Goal: Transaction & Acquisition: Purchase product/service

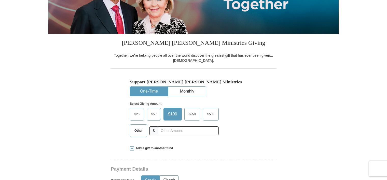
scroll to position [102, 0]
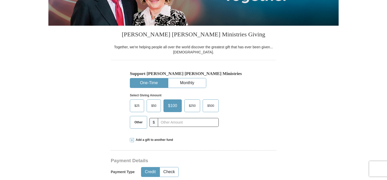
click at [134, 107] on span "$25" at bounding box center [137, 106] width 10 height 8
click at [0, 0] on input "$25" at bounding box center [0, 0] width 0 height 0
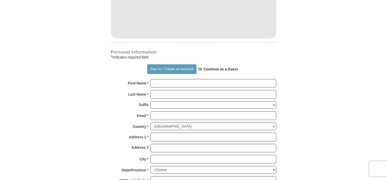
scroll to position [305, 0]
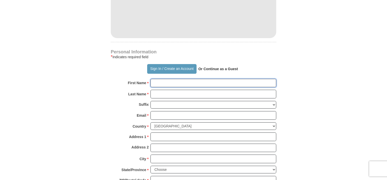
click at [158, 82] on input "First Name *" at bounding box center [213, 83] width 126 height 9
type input "Charlotte"
click at [345, 108] on body "Sign In Already have an account? Sign in for faster giving. Don't have an accou…" at bounding box center [193, 182] width 387 height 975
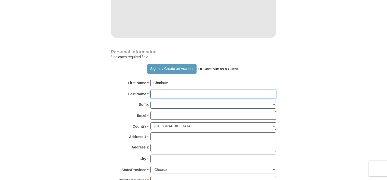
click at [163, 91] on input "Last Name *" at bounding box center [213, 94] width 126 height 9
type input "McKnigh"
drag, startPoint x: 343, startPoint y: 103, endPoint x: 309, endPoint y: 105, distance: 34.6
click at [343, 103] on body "Sign In Already have an account? Sign in for faster giving. Don't have an accou…" at bounding box center [193, 182] width 387 height 975
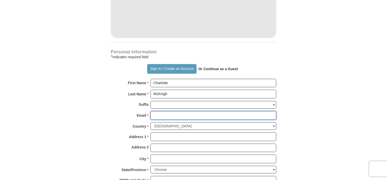
click at [158, 113] on input "Email *" at bounding box center [213, 115] width 126 height 9
type input "[EMAIL_ADDRESS][DOMAIN_NAME]"
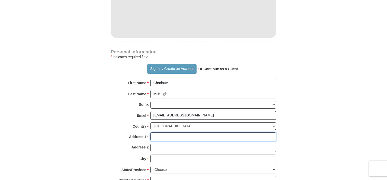
click at [163, 136] on input "Address 1 *" at bounding box center [213, 137] width 126 height 9
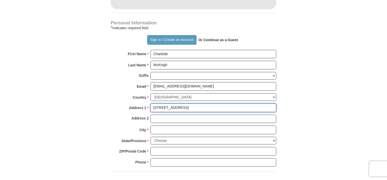
scroll to position [356, 0]
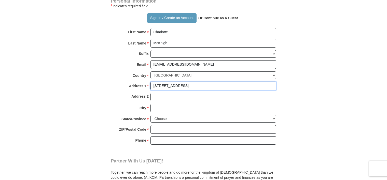
type input "[STREET_ADDRESS]"
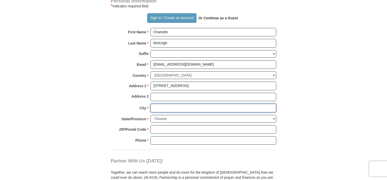
click at [166, 104] on input "City *" at bounding box center [213, 108] width 126 height 9
type input "East Carondelet"
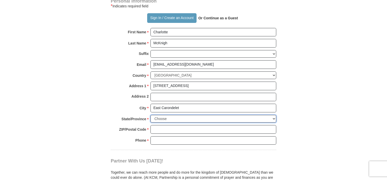
drag, startPoint x: 168, startPoint y: 113, endPoint x: 167, endPoint y: 117, distance: 3.6
click at [168, 117] on select "Choose [US_STATE] [US_STATE] [US_STATE] [US_STATE] [US_STATE] Armed Forces Amer…" at bounding box center [213, 119] width 126 height 8
select select "IL"
click at [150, 115] on select "Choose [US_STATE] [US_STATE] [US_STATE] [US_STATE] [US_STATE] Armed Forces Amer…" at bounding box center [213, 119] width 126 height 8
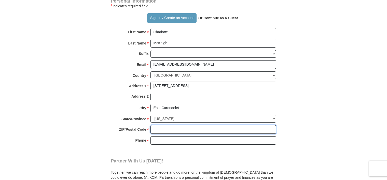
click at [159, 129] on input "ZIP/Postal Code *" at bounding box center [213, 129] width 126 height 9
type input "62240"
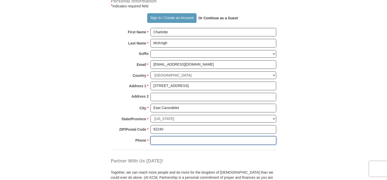
click at [164, 138] on input "Phone * *" at bounding box center [213, 140] width 126 height 9
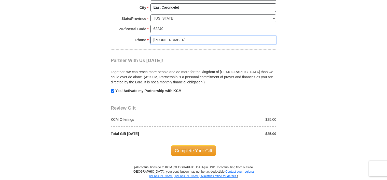
scroll to position [483, 0]
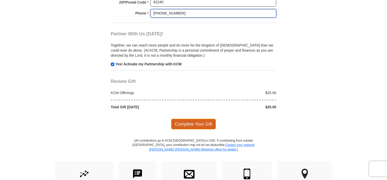
type input "[PHONE_NUMBER]"
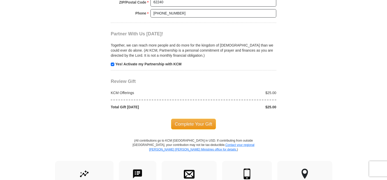
click at [188, 120] on span "Complete Your Gift" at bounding box center [193, 124] width 45 height 11
